Goal: Information Seeking & Learning: Learn about a topic

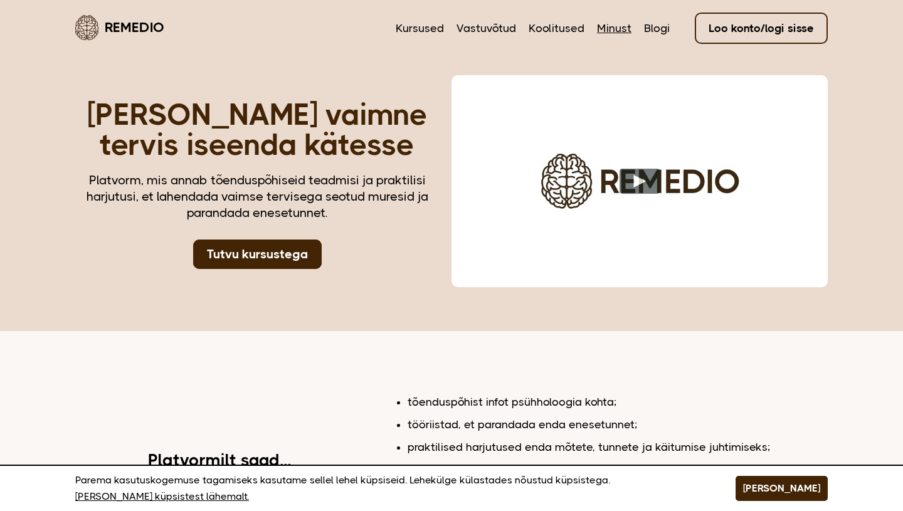
click at [614, 25] on link "Minust" at bounding box center [614, 28] width 34 height 16
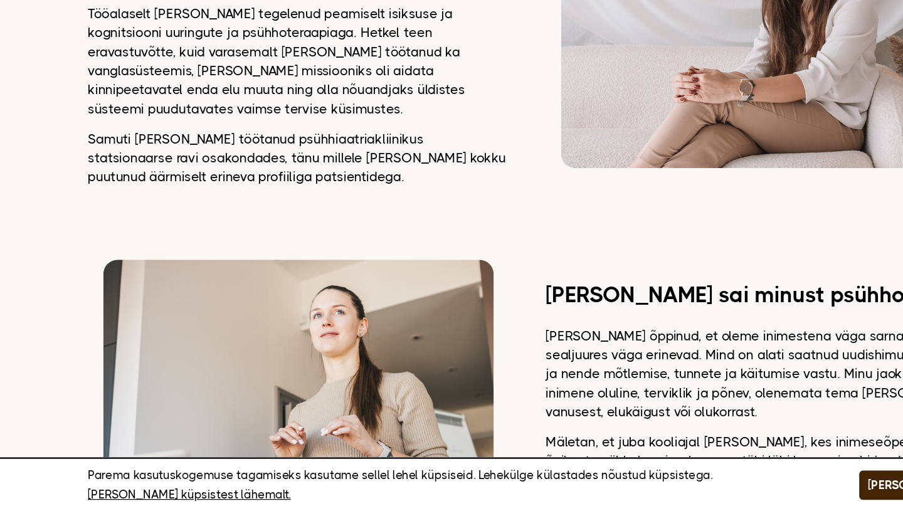
scroll to position [243, 0]
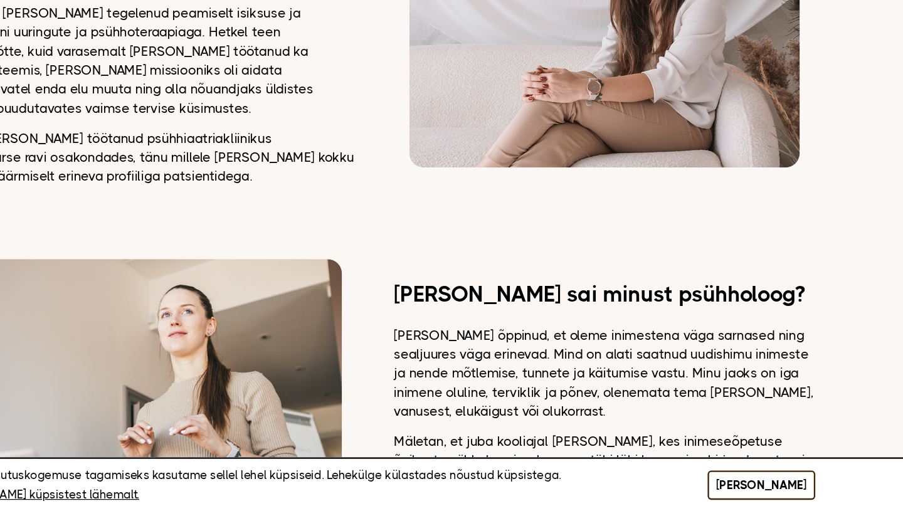
click at [804, 486] on button "[PERSON_NAME]" at bounding box center [781, 488] width 92 height 25
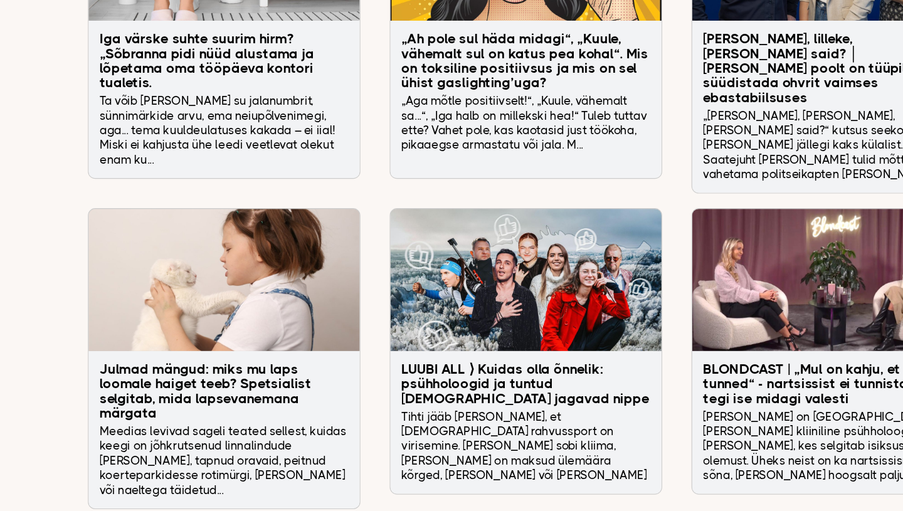
scroll to position [3413, 0]
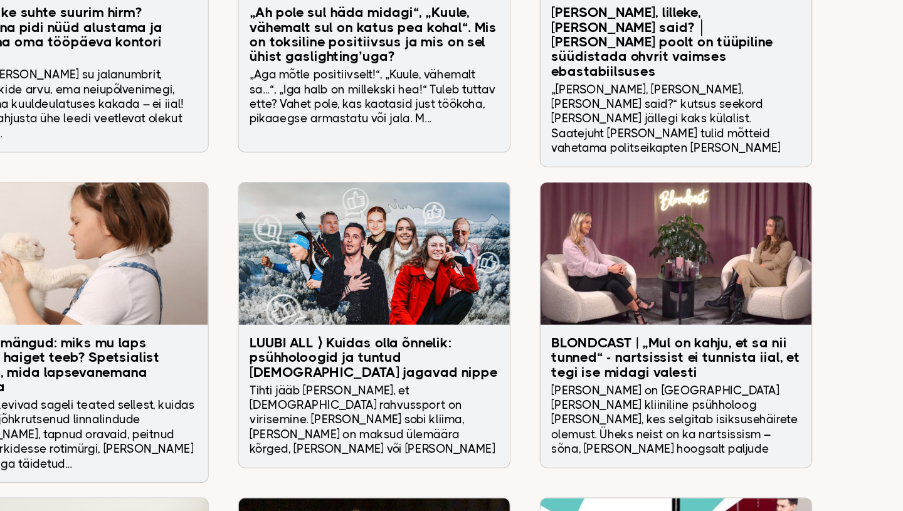
click at [697, 360] on h3 "BLONDCAST | „Mul on kahju, et sa nii tunned“ - nartsissist ei tunnista iial, et…" at bounding box center [708, 379] width 213 height 38
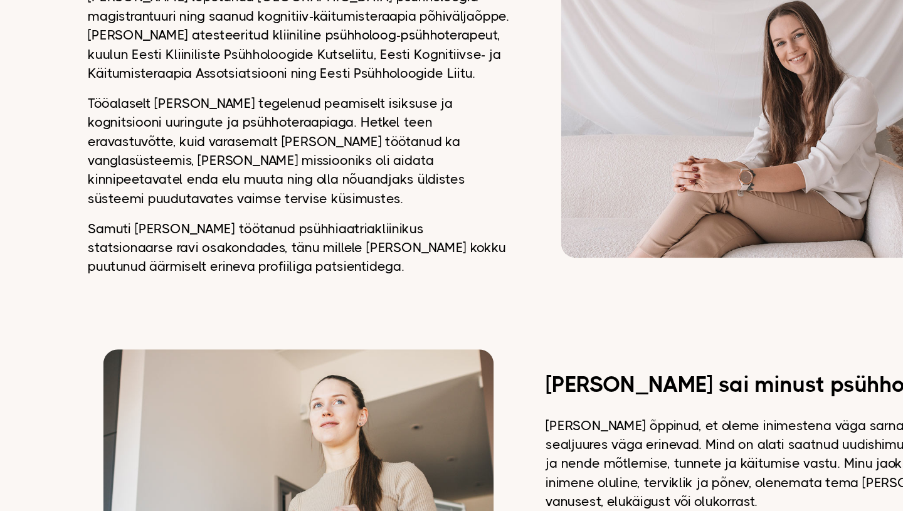
scroll to position [0, 0]
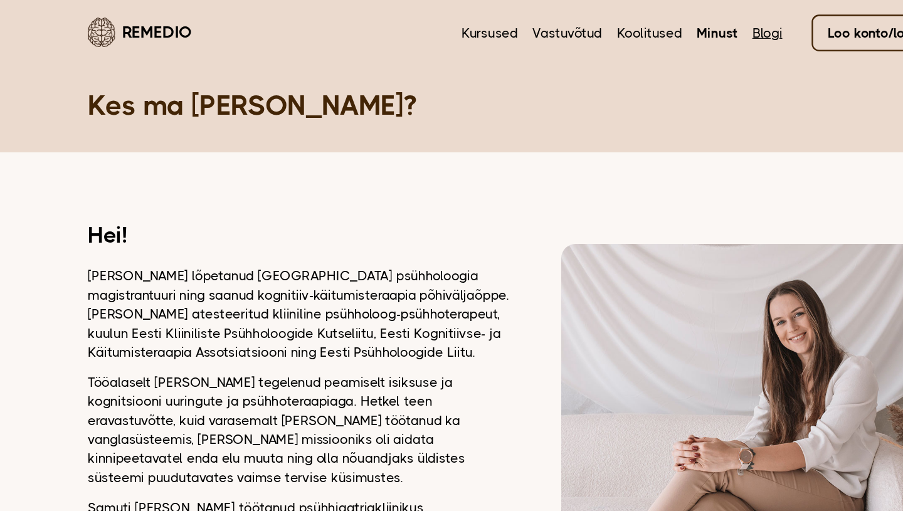
click at [657, 28] on link "Blogi" at bounding box center [657, 28] width 26 height 16
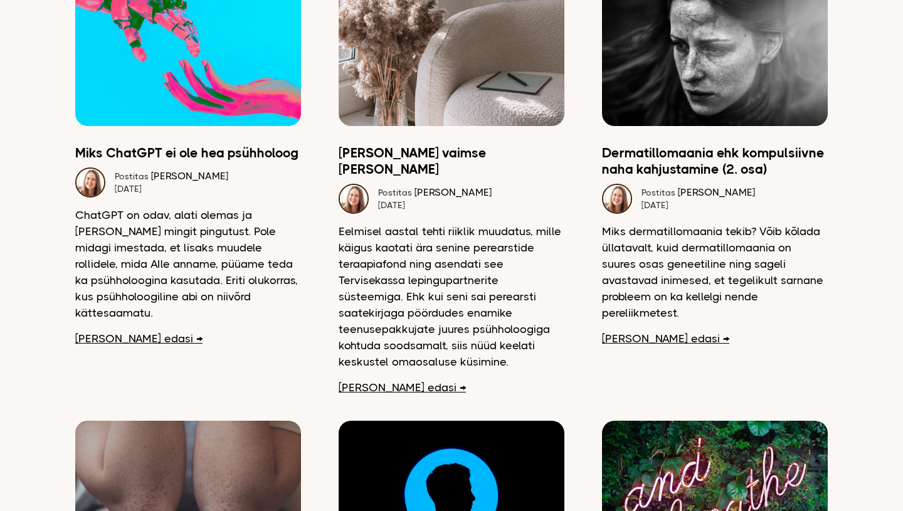
scroll to position [182, 0]
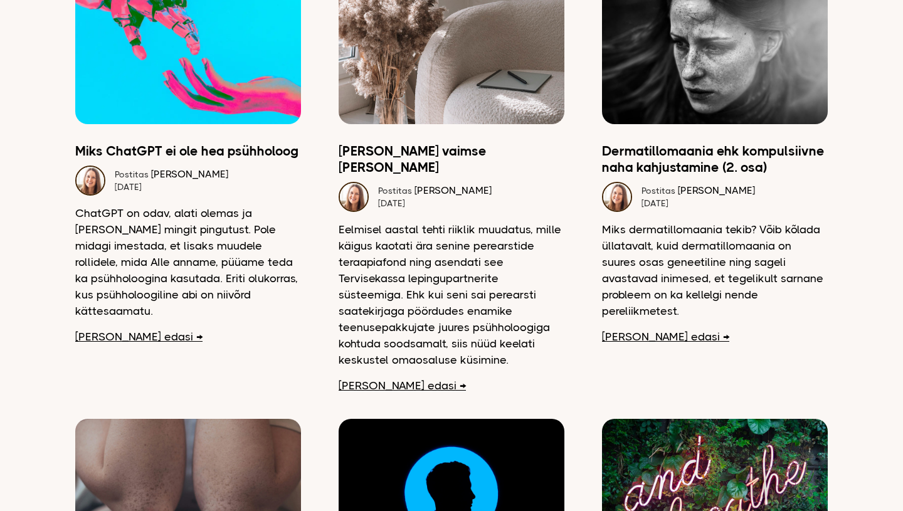
click at [110, 328] on link "Loe edasi" at bounding box center [138, 336] width 127 height 16
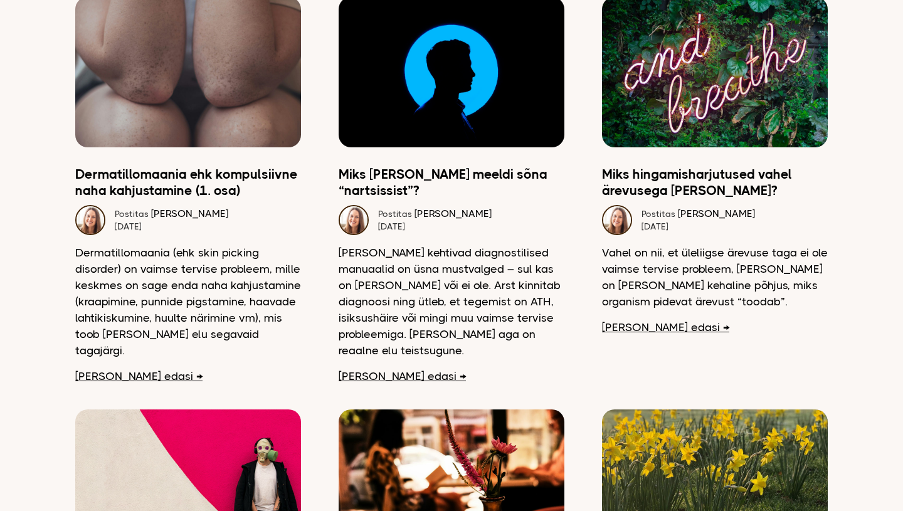
scroll to position [584, 0]
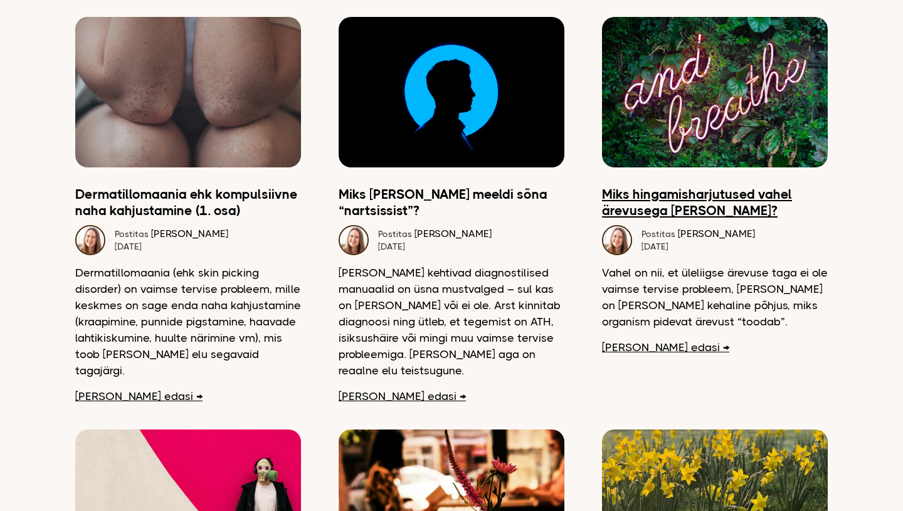
click at [758, 186] on link "Miks hingamisharjutused vahel ärevusega ei aita?" at bounding box center [715, 202] width 226 height 33
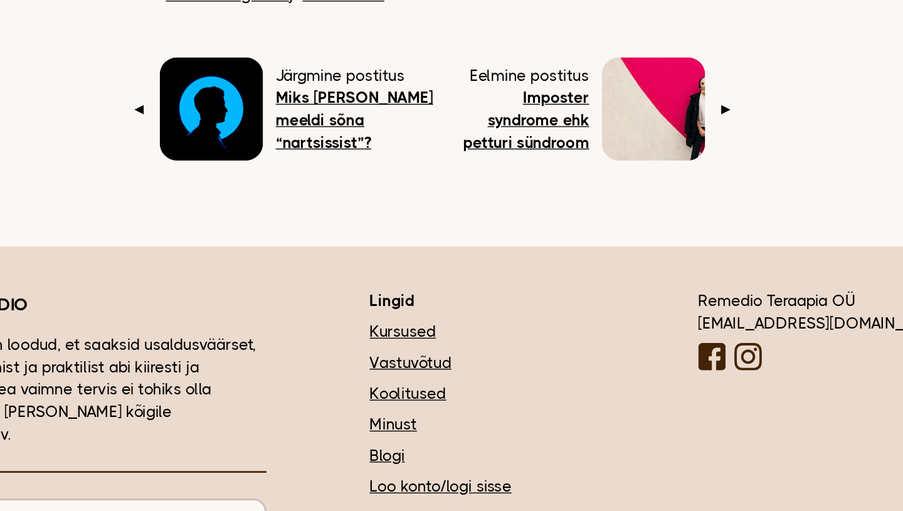
scroll to position [1929, 0]
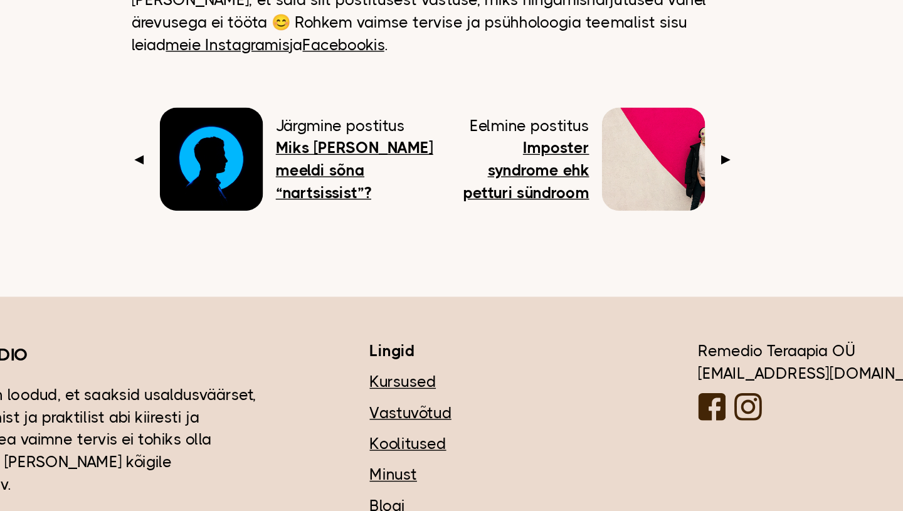
click at [545, 202] on b "Imposter syndrome ehk petturi sündroom" at bounding box center [520, 224] width 92 height 45
